Goal: Check status

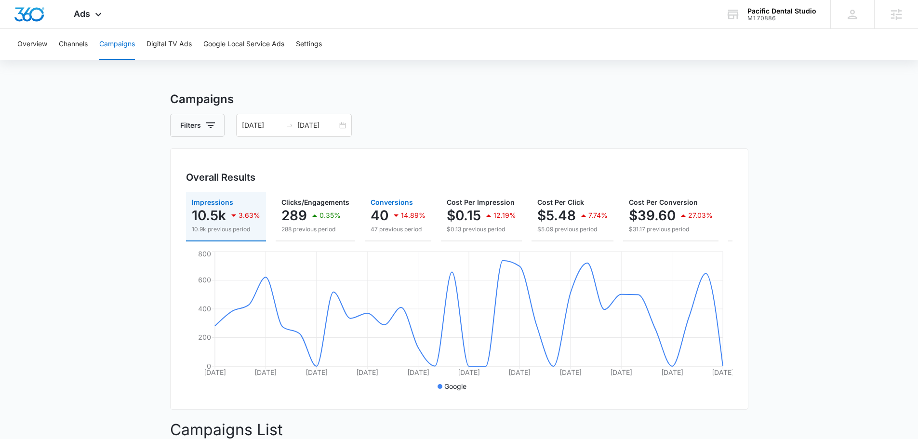
drag, startPoint x: 416, startPoint y: 241, endPoint x: 529, endPoint y: 242, distance: 113.3
click at [526, 241] on div "Impressions 10.5k 3.63% 10.9k previous period Clicks/Engagements 289 0.35% 288 …" at bounding box center [459, 216] width 546 height 49
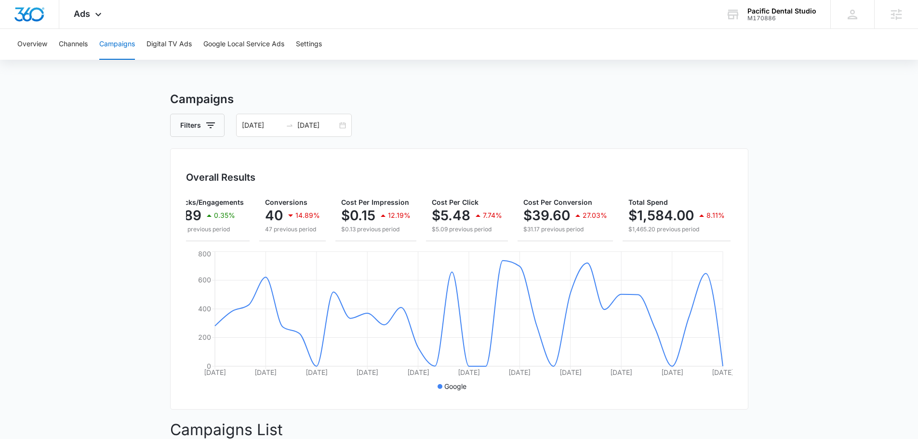
click at [618, 96] on h3 "Campaigns" at bounding box center [459, 99] width 578 height 17
click at [87, 159] on main "Campaigns Filters [DATE] [DATE] Overall Results Impressions 10.5k 3.63% 10.9k p…" at bounding box center [459, 389] width 918 height 597
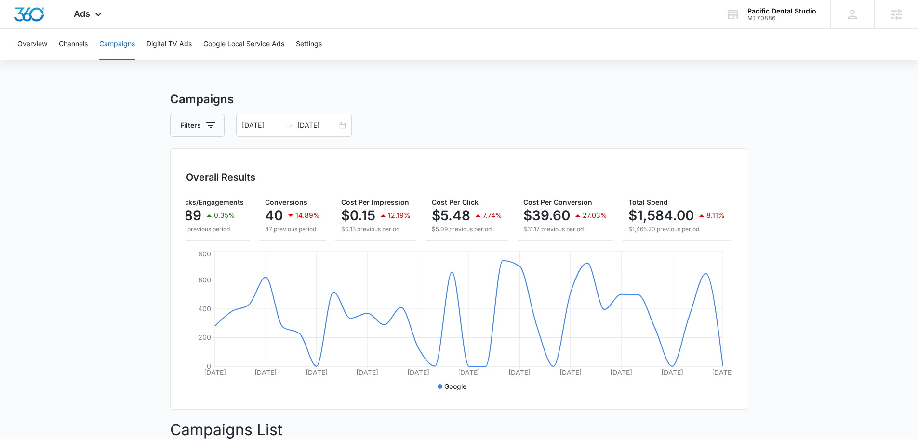
click at [87, 159] on main "Campaigns Filters [DATE] [DATE] Overall Results Impressions 10.5k 3.63% 10.9k p…" at bounding box center [459, 389] width 918 height 597
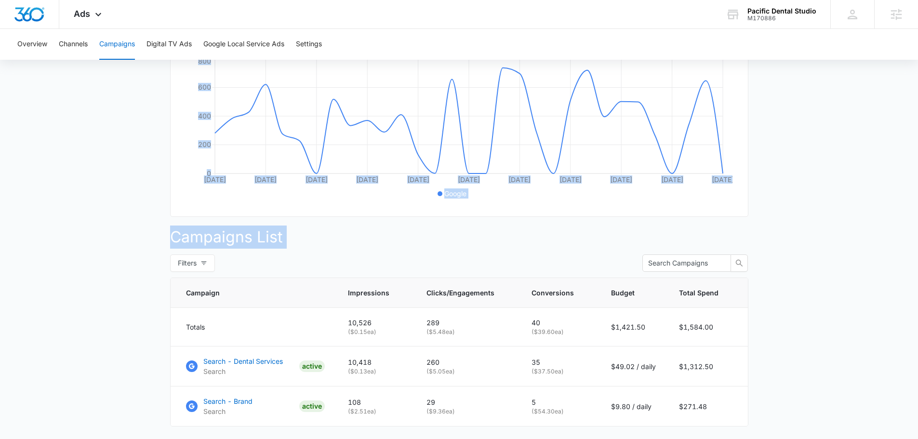
drag, startPoint x: 126, startPoint y: 98, endPoint x: 716, endPoint y: 279, distance: 617.2
click at [712, 279] on main "Campaigns Filters [DATE] [DATE] Overall Results Impressions 10.5k 3.63% 10.9k p…" at bounding box center [459, 196] width 918 height 597
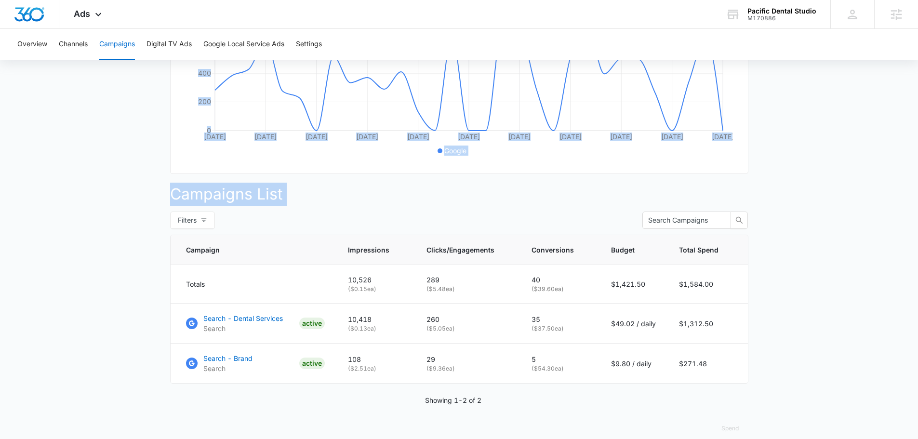
scroll to position [241, 0]
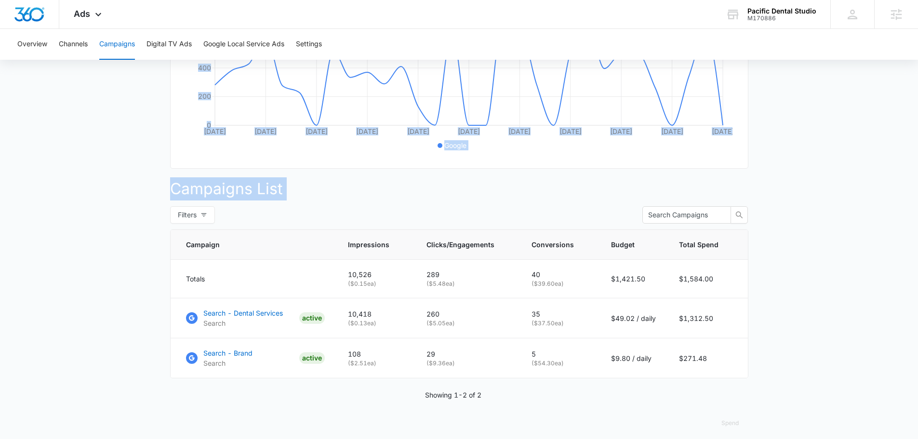
click at [807, 267] on main "Campaigns Filters [DATE] [DATE] Overall Results Impressions 10.5k 3.63% 10.9k p…" at bounding box center [459, 148] width 918 height 597
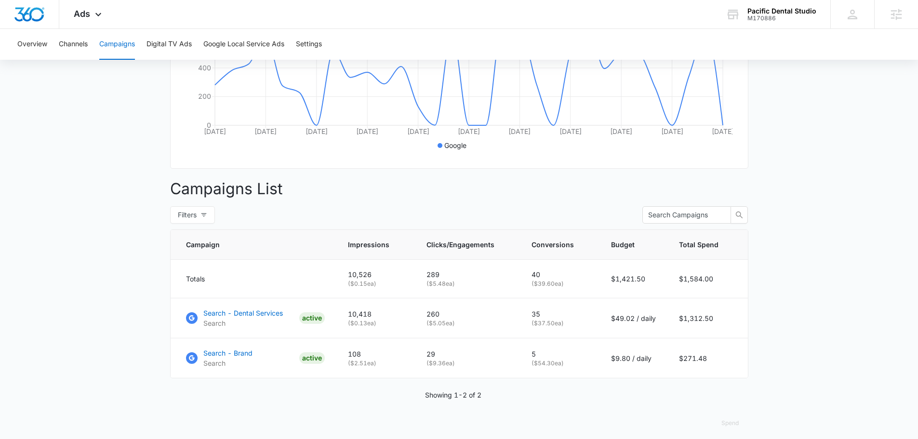
click at [54, 168] on main "Campaigns Filters [DATE] [DATE] Overall Results Impressions 10.5k 3.63% 10.9k p…" at bounding box center [459, 148] width 918 height 597
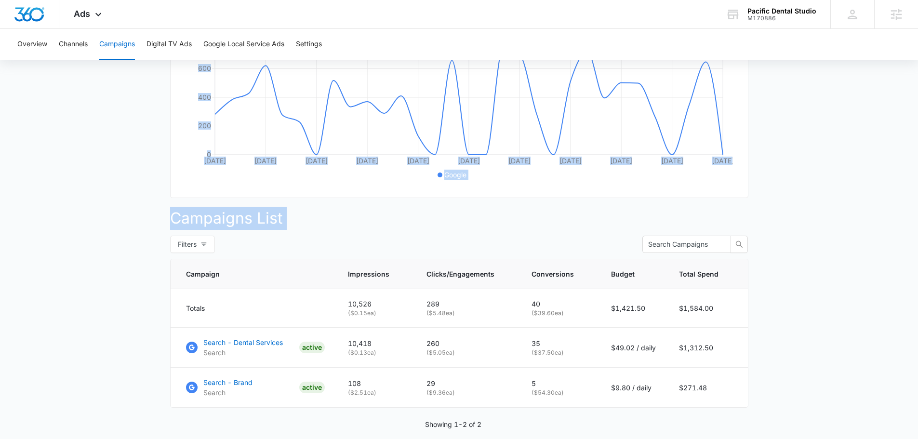
scroll to position [255, 0]
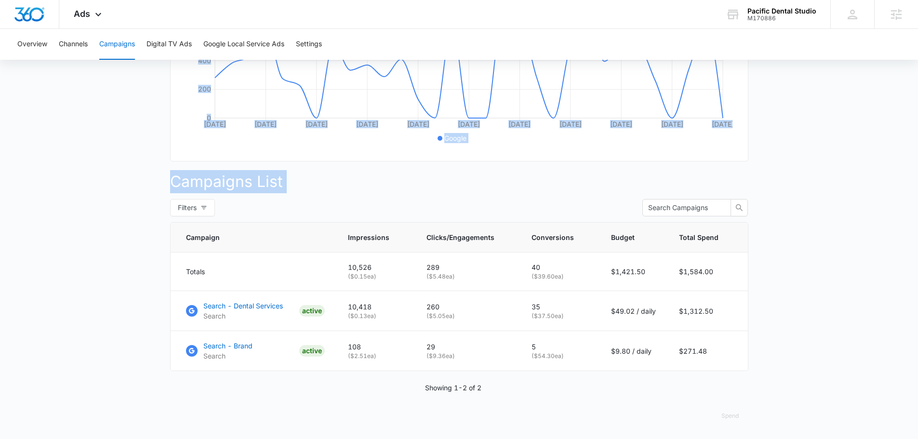
drag, startPoint x: 125, startPoint y: 129, endPoint x: 785, endPoint y: 334, distance: 690.4
click at [783, 334] on main "Campaigns Filters [DATE] [DATE] Overall Results Impressions 10.5k 3.63% 10.9k p…" at bounding box center [459, 140] width 918 height 597
click at [850, 352] on main "Campaigns Filters [DATE] [DATE] Overall Results Impressions 10.5k 3.63% 10.9k p…" at bounding box center [459, 140] width 918 height 597
drag, startPoint x: 743, startPoint y: 319, endPoint x: 750, endPoint y: 319, distance: 7.2
click at [744, 319] on td "$1,312.50" at bounding box center [707, 311] width 80 height 40
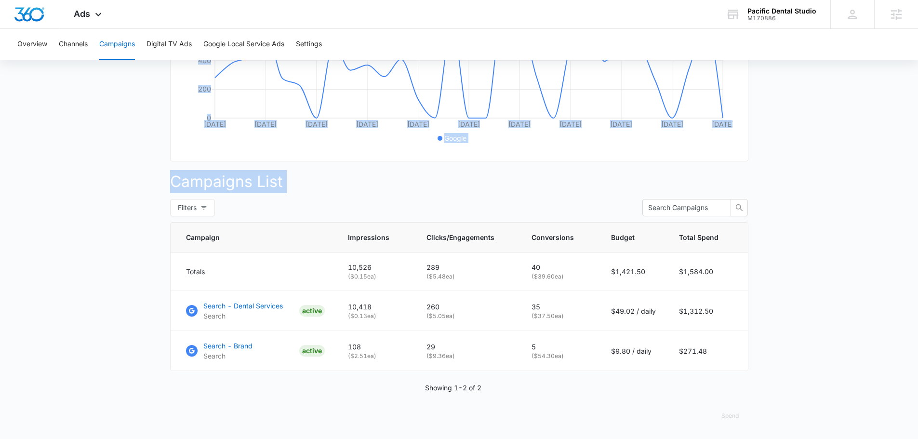
click at [759, 317] on main "Campaigns Filters [DATE] [DATE] Overall Results Impressions 10.5k 3.63% 10.9k p…" at bounding box center [459, 140] width 918 height 597
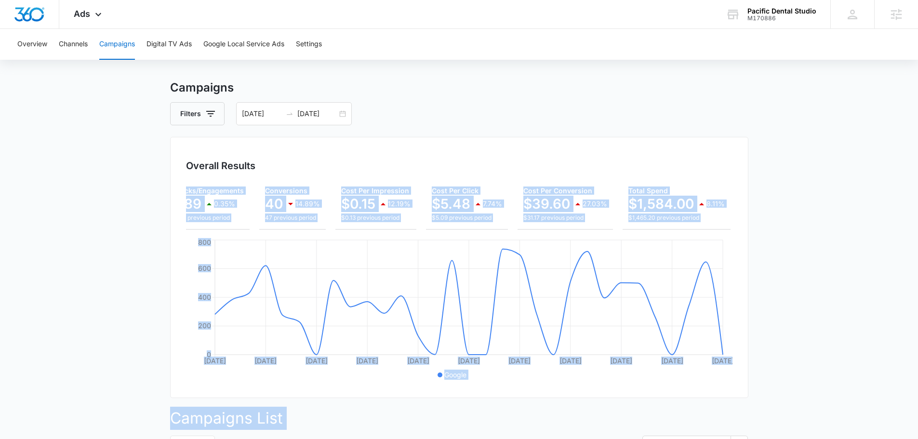
scroll to position [0, 0]
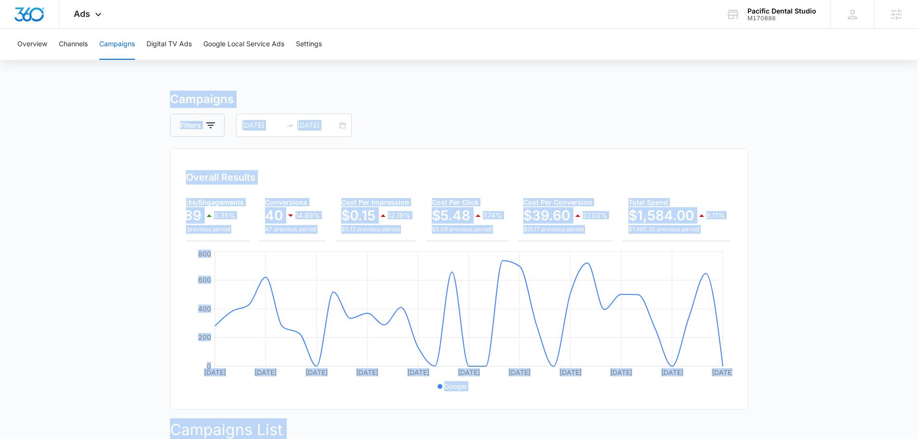
drag, startPoint x: 785, startPoint y: 332, endPoint x: 112, endPoint y: 95, distance: 714.3
click at [110, 95] on main "Campaigns Filters [DATE] [DATE] Overall Results Impressions 10.5k 3.63% 10.9k p…" at bounding box center [459, 389] width 918 height 597
click at [115, 94] on main "Campaigns Filters [DATE] [DATE] Overall Results Impressions 10.5k 3.63% 10.9k p…" at bounding box center [459, 389] width 918 height 597
click at [129, 94] on main "Campaigns Filters [DATE] [DATE] Overall Results Impressions 10.5k 3.63% 10.9k p…" at bounding box center [459, 389] width 918 height 597
